Goal: Task Accomplishment & Management: Manage account settings

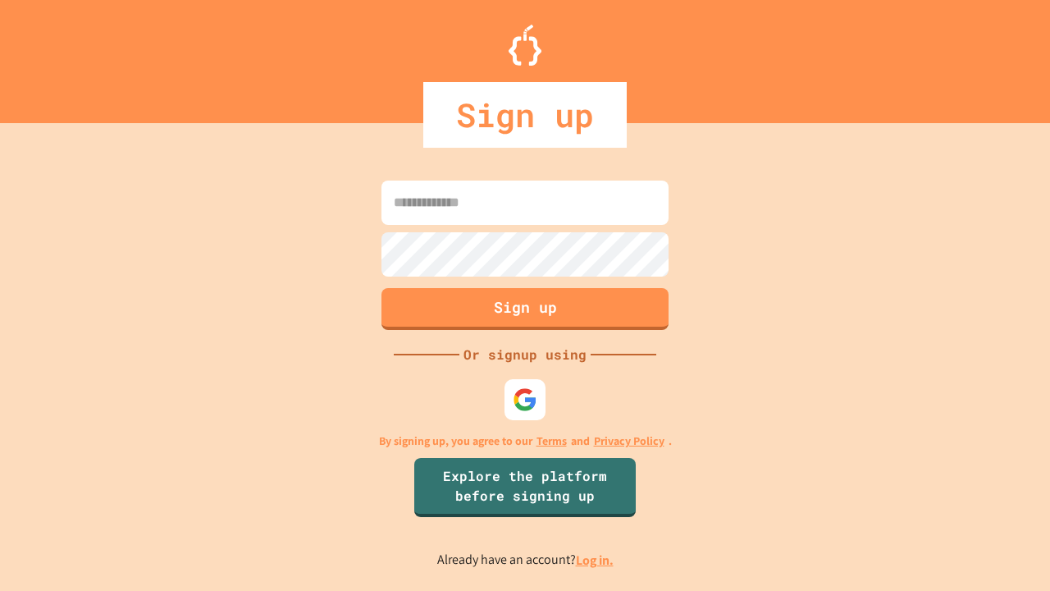
click at [596, 560] on link "Log in." at bounding box center [595, 559] width 38 height 17
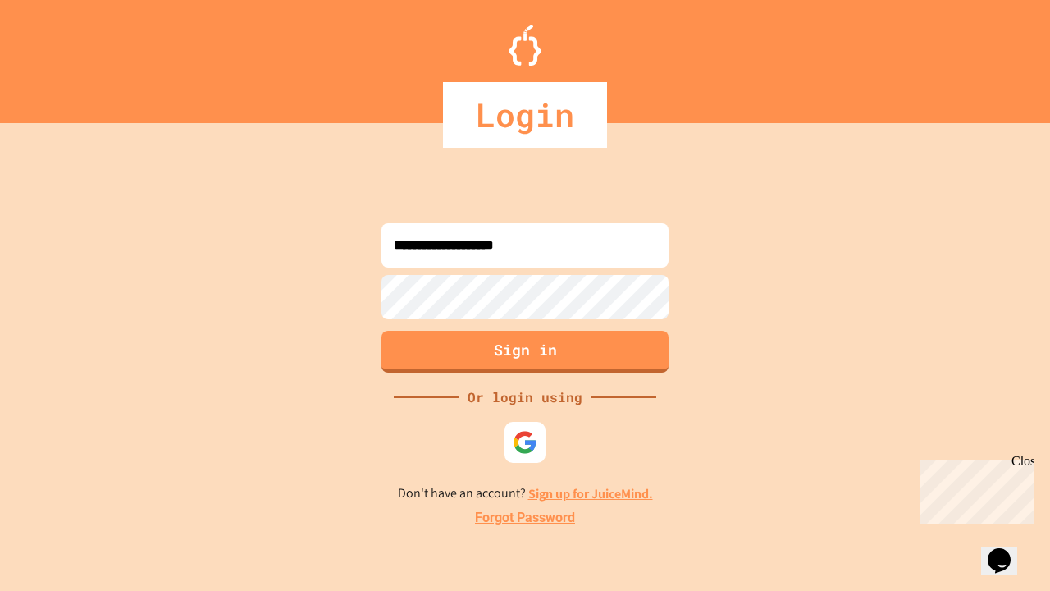
type input "**********"
